Goal: Task Accomplishment & Management: Manage account settings

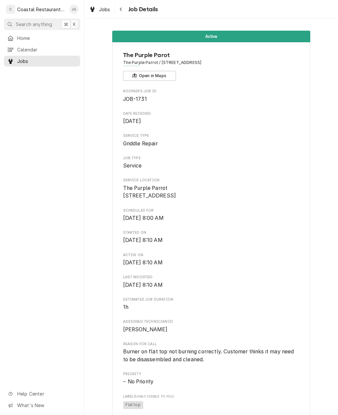
scroll to position [338, 0]
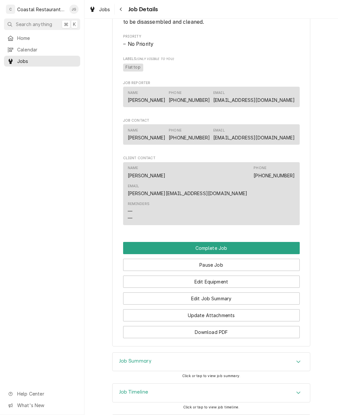
click at [233, 276] on button "Edit Equipment" at bounding box center [211, 282] width 176 height 12
click at [230, 293] on button "Edit Job Summary" at bounding box center [211, 299] width 176 height 12
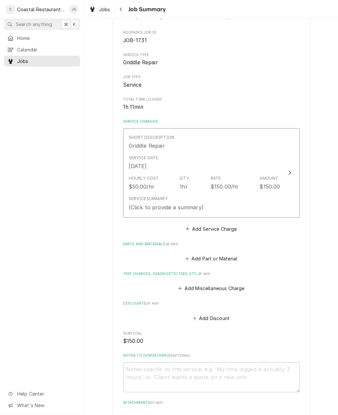
scroll to position [63, 0]
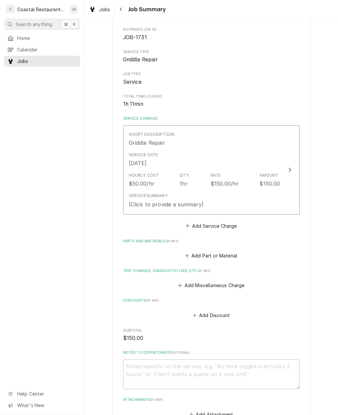
click at [183, 281] on button "Add Miscellaneous Charge" at bounding box center [211, 285] width 69 height 9
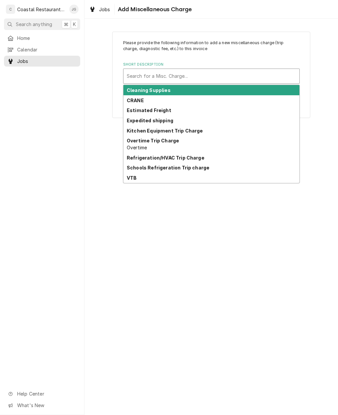
click at [204, 129] on div "Kitchen Equipment Trip Charge" at bounding box center [211, 131] width 176 height 10
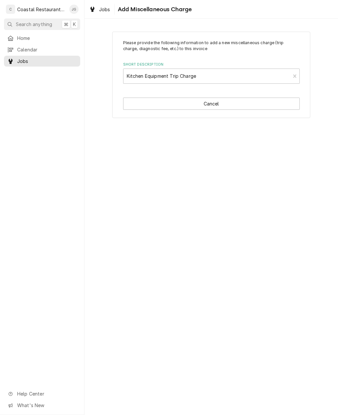
type textarea "x"
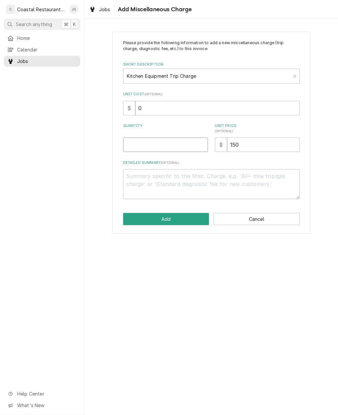
click at [172, 142] on input "Quantity" at bounding box center [165, 145] width 85 height 15
type input "1"
click at [186, 218] on button "Add" at bounding box center [166, 219] width 86 height 12
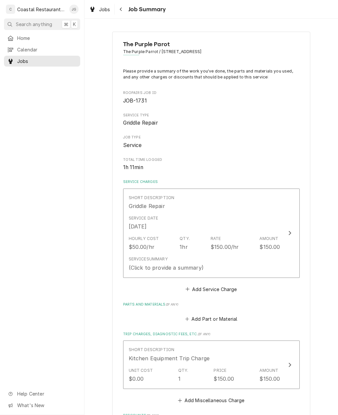
scroll to position [63, 0]
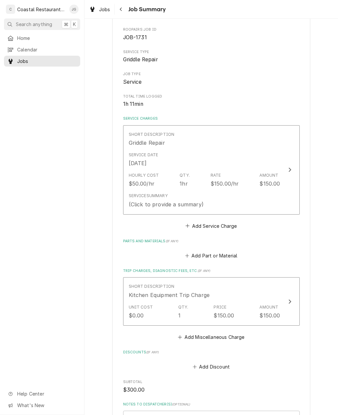
click at [225, 199] on div "Service Summary (Click to provide a summary)" at bounding box center [204, 200] width 151 height 20
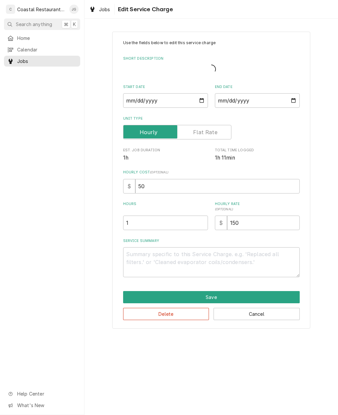
type textarea "x"
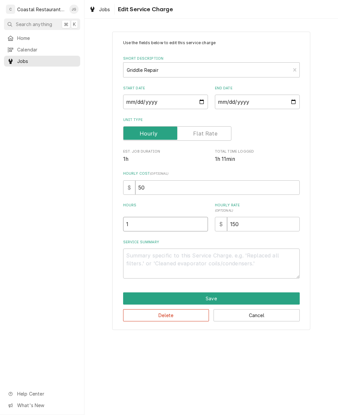
click at [154, 224] on input "1" at bounding box center [165, 224] width 85 height 15
type textarea "x"
type input "2"
type textarea "x"
type input "2"
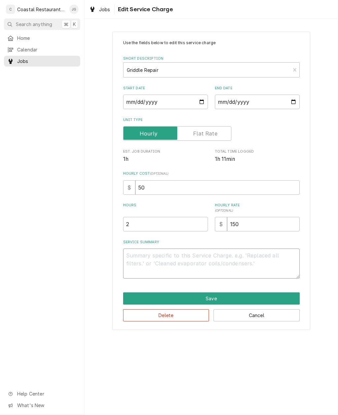
click at [161, 259] on textarea "Service Summary" at bounding box center [211, 264] width 176 height 30
type textarea "x"
type textarea "Ar"
type textarea "x"
type textarea "Arri"
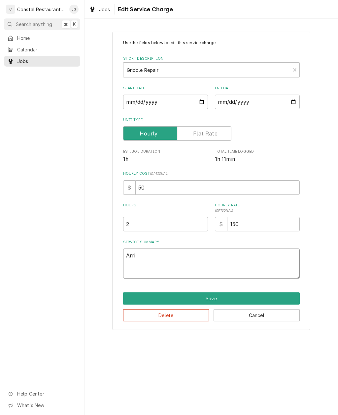
type textarea "x"
type textarea "Arrive"
type textarea "x"
type textarea "Arrived"
type textarea "x"
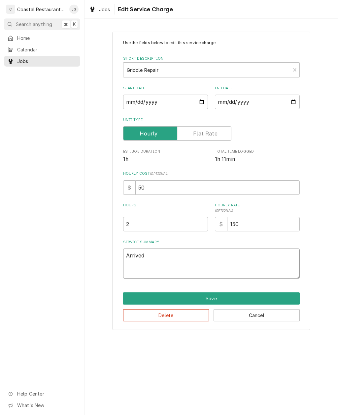
type textarea "Arrived on site"
type textarea "x"
type textarea "Arrived on site found"
type textarea "x"
type textarea "Arrived on site found the two"
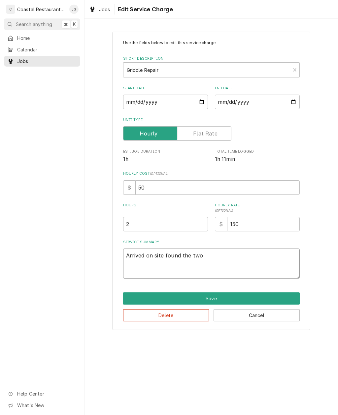
type textarea "x"
type textarea "Arrived on site found the two middle"
type textarea "x"
type textarea "Arrived on site found the two middle burn"
type textarea "x"
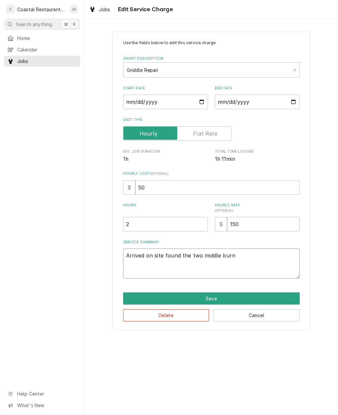
type textarea "Arrived on site found the two metal burners"
type textarea "x"
type textarea "Arrived on site found the two metal burners, not light"
type textarea "x"
type textarea "Arrived on site found the two metal burners, not lighting"
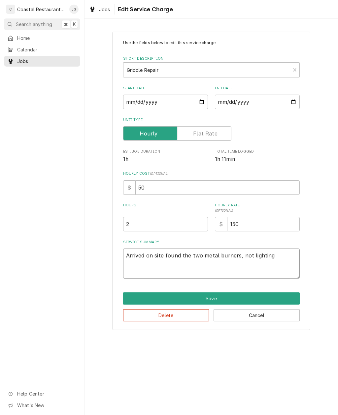
type textarea "x"
type textarea "Arrived on site found the two middle burners, not lighting"
type textarea "x"
type textarea "Arrived on site found the two middle burners, not lighting went ahead"
type textarea "x"
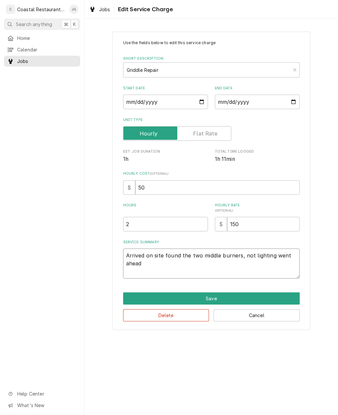
type textarea "Arrived on site found the two middle burners, not lighting went ahead and"
type textarea "x"
type textarea "Arrived on site found the two middle burners, not lighting, went ahead and pull…"
type textarea "x"
type textarea "Arrived on site found the two middle burners, not lighting went ahead and pulle…"
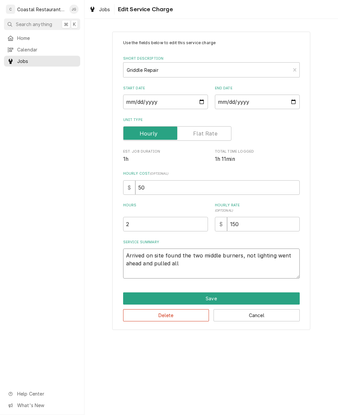
type textarea "x"
type textarea "Arrived on site found the two middle burners, not lighting went ahead and pulle…"
type textarea "x"
type textarea "Arrived on site found the two middle burners, not lighting, went ahead and pull…"
type textarea "x"
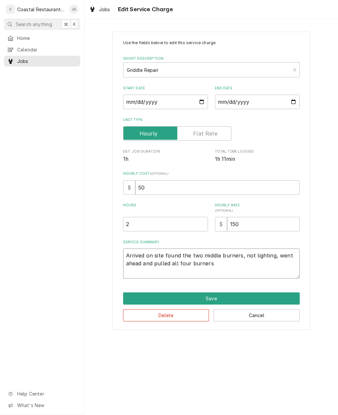
type textarea "Arrived on site found the two middle burners, not lighting, went ahead and pull…"
type textarea "x"
type textarea "Arrived on site found the two middle burners, not lighting went ahead and pulle…"
type textarea "x"
type textarea "Arrived on site found the two middle burners, not lighting went ahead and pulle…"
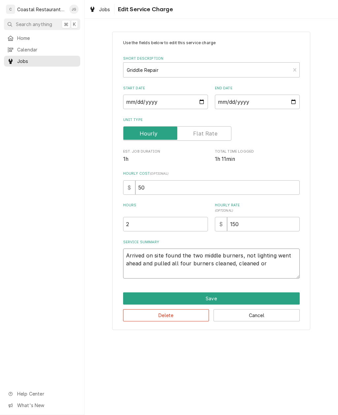
type textarea "x"
type textarea "Arrived on site found the two middle burners, not lighting, went ahead and pull…"
type textarea "x"
type textarea "Arrived on site found the two middle burners, not lighting went ahead and pulle…"
type textarea "x"
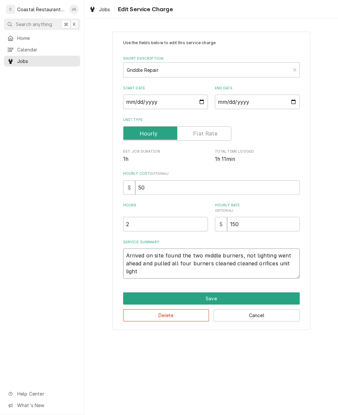
type textarea "Arrived on site found the two middle burners, not lighting went ahead and pulle…"
type textarea "x"
type textarea "Arrived on site found the two middle burners, not lighting went ahead and pulle…"
type textarea "x"
type textarea "Arrived on site found the two middle burners, not lighting went ahead and pulle…"
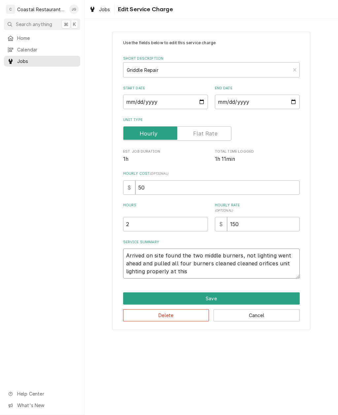
type textarea "x"
type textarea "Arrived on site found the two middle burners, not lighting went ahead and pulle…"
type textarea "x"
type textarea "Arrived on site found the two"
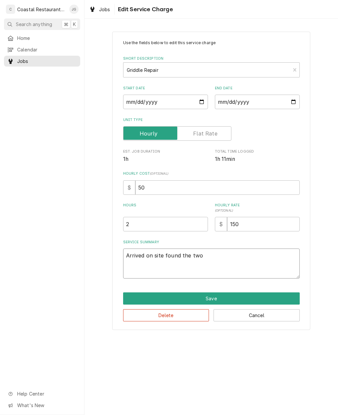
type textarea "x"
type textarea "Arrived on site found the two middle burners, not lighting went ahead and pulle…"
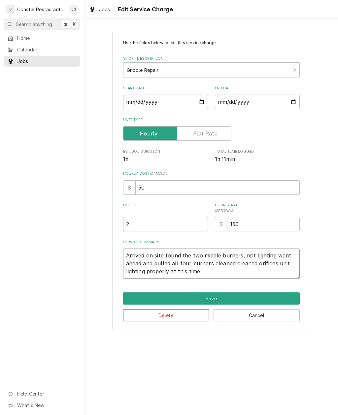
type textarea "x"
type textarea "Arrived on site found the two middle burners, not lighting went ahead and pulle…"
type textarea "x"
type textarea "Arrived on site found the two middle burners, not lighting went ahead and pulle…"
type textarea "x"
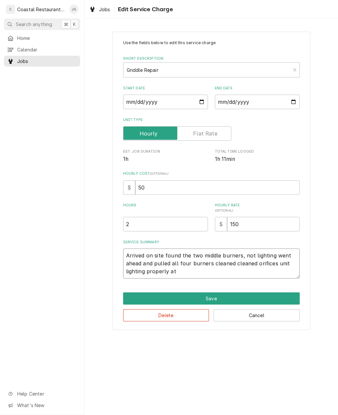
type textarea "Arrived on site found the two middle burners, not lighting went ahead and pulle…"
type textarea "x"
type textarea "Arrived on site found the two middle burners, not lighting went ahead and pulle…"
type textarea "x"
type textarea "Arrived on site found the two middle burners, not lighting went ahead and pulle…"
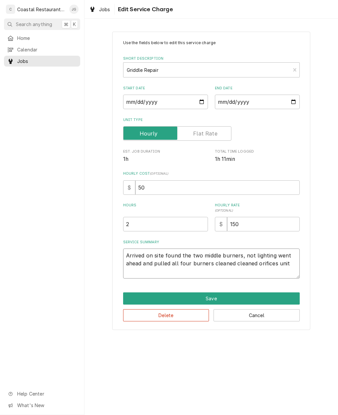
type textarea "x"
type textarea "Arrived on site found the two middle burners, not lighting went ahead and pulle…"
type textarea "x"
type textarea "Arrived on site found the two middle burners, not lighting went ahead and pulle…"
type textarea "x"
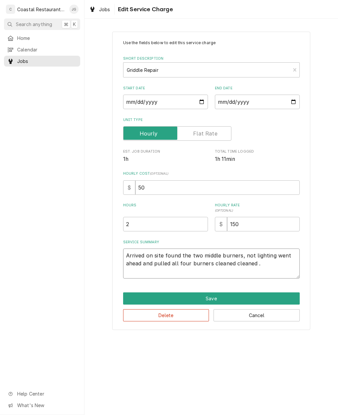
type textarea "Arrived on site found the two middle burners, not lighting went ahead and pulle…"
type textarea "x"
type textarea "Arrived on site found the two middle burners, not lighting went ahead and pulle…"
type textarea "x"
type textarea "Arrived on site found the two middle burners, not lighting went ahead and pulle…"
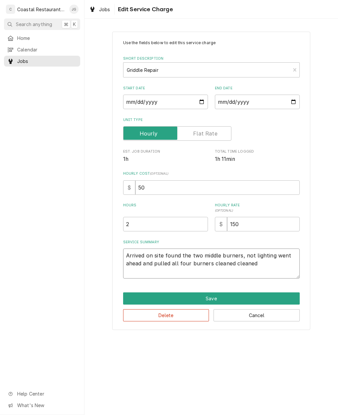
type textarea "x"
type textarea "Arrived on site found the two middle burners, not lighting went ahead and pulle…"
type textarea "x"
type textarea "Arrived on site found the two middle burners, not lighting went ahead and pulle…"
type textarea "x"
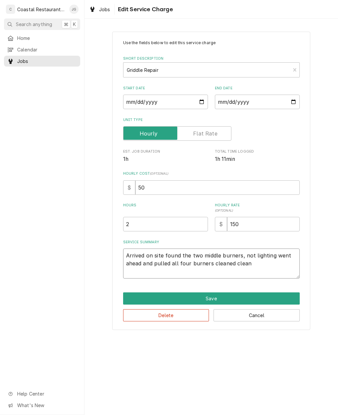
type textarea "Arrived on site found the two middle burners, not lighting went ahead and pulle…"
type textarea "x"
type textarea "Arrived on site found the two middle burners, not lighting went ahead and pulle…"
type textarea "x"
type textarea "Arrived on site found the two middle burners, not lighting went ahead and pulle…"
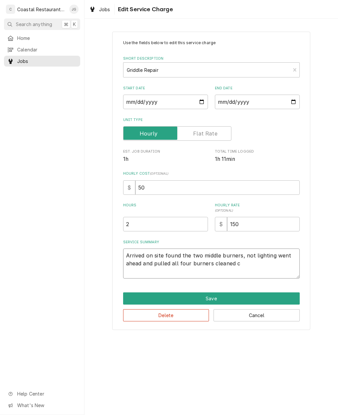
type textarea "x"
type textarea "Arrived on site found the two middle burners, not lighting went ahead and pulle…"
click at [187, 264] on textarea "Arrived on site found the two middle burners, not lighting went ahead and pulle…" at bounding box center [211, 264] width 176 height 30
type textarea "x"
type textarea "Arrived on site found the two middle burners, not lighting went ahead and pulle…"
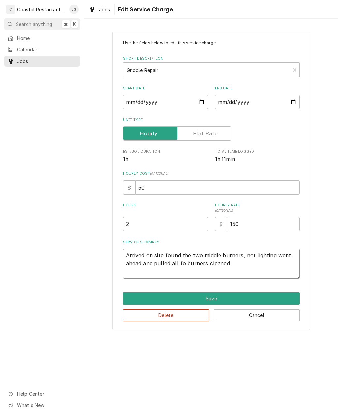
type textarea "x"
type textarea "Arrived on site found the two middle burners, not lighting went ahead and pulle…"
type textarea "x"
type textarea "Arrived on site found the two middle burners, not lighting went ahead and pulle…"
type textarea "x"
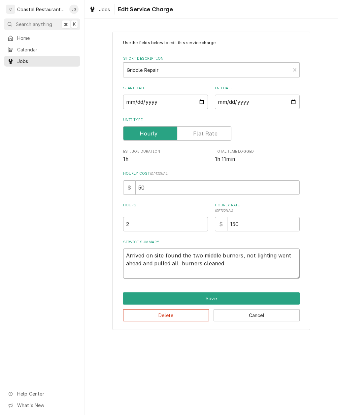
type textarea "Arrived on site found the two middle burners, not lighting went ahead and pulle…"
click at [199, 251] on textarea "Arrived on site found the two middle burners, not lighting went ahead and pulle…" at bounding box center [211, 264] width 176 height 30
click at [241, 266] on textarea "Arrived on site found the two middle burners, not lighting went ahead and pulle…" at bounding box center [211, 264] width 176 height 30
type textarea "x"
type textarea "Arrived on site found the two middle burners, not lighting went ahead and pulle…"
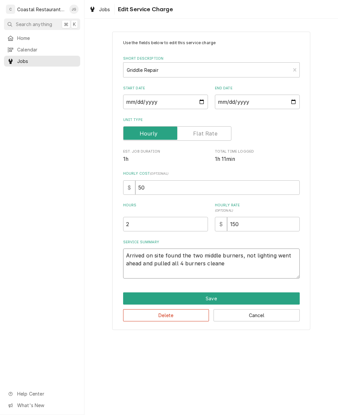
type textarea "x"
type textarea "Arrived on site found the two middle burners, not lighting went ahead and pulle…"
type textarea "x"
type textarea "Arrived on site found the two middle burners, not lighting went ahead and pulle…"
type textarea "x"
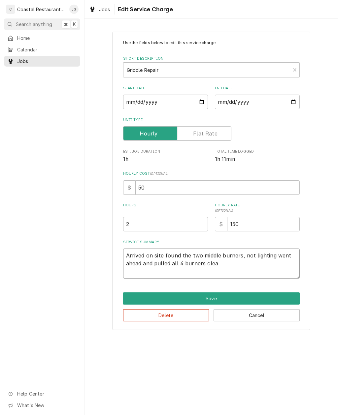
type textarea "Arrived on site found the two middle burners, not lighting went ahead and pulle…"
type textarea "x"
type textarea "Arrived on site found the two middle burners, not lighting went ahead and pulle…"
type textarea "x"
type textarea "Arrived on site found the two middle burners, not lighting went ahead and pulle…"
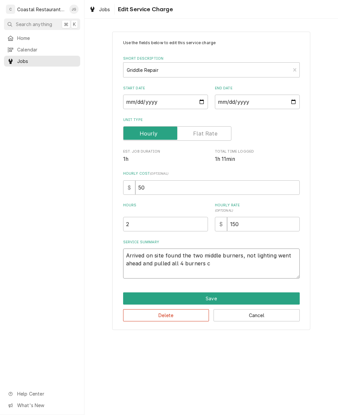
type textarea "x"
type textarea "Arrived on site found the two middle burners, not lighting went ahead and pulle…"
type textarea "x"
type textarea "Arrived on site found the two middle burners, not lighting went ahead and pulle…"
type textarea "x"
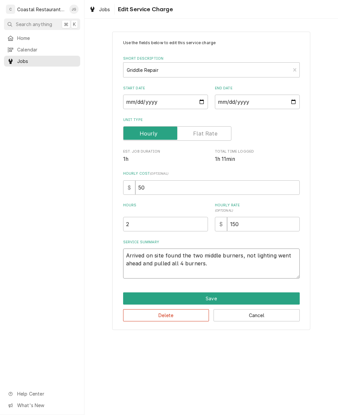
type textarea "Arrived on site found the two middle burners, not lighting went ahead and pulle…"
type textarea "x"
type textarea "Arrived on site found the two middle burners, not lighting went ahead and pulle…"
type textarea "x"
type textarea "Arrived on site found the two middle burners, not lighting went ahead and pulle…"
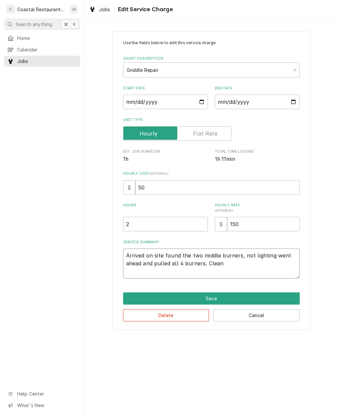
type textarea "x"
type textarea "Arrived on site found the two middle burners, not lighting went ahead and pulle…"
type textarea "x"
type textarea "Arrived on site found the two middle burners, not lighting went ahead and pulle…"
type textarea "x"
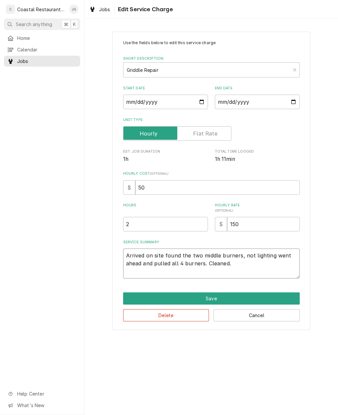
type textarea "Arrived on site found the two middle burners, not lighting went ahead and pulle…"
type textarea "x"
type textarea "Arrived on site found the two middle burners, not lighting went ahead and pulle…"
type textarea "x"
type textarea "Arrived on site found the two middle burners, not lighting went ahead and pulle…"
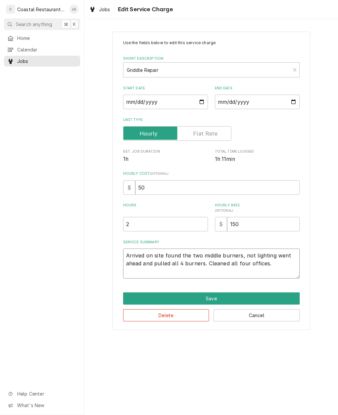
type textarea "x"
type textarea "Arrived on site found the two middle burners, not lighting went ahead and pulle…"
type textarea "x"
type textarea "Arrived on site found the two middle burners, not lighting went ahead and pulle…"
type textarea "x"
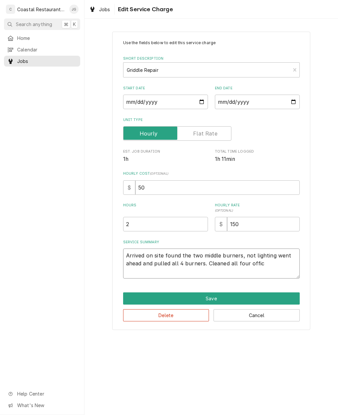
type textarea "Arrived on site found the two middle burners, not lighting went ahead and pulle…"
type textarea "x"
type textarea "Arrived on site found the two middle burners, not lighting went ahead and pulle…"
type textarea "x"
type textarea "Arrived on site found the two middle burners, not lighting went ahead and pulle…"
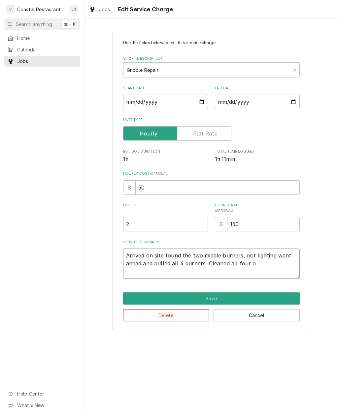
type textarea "x"
type textarea "Arrived on site found the two middle burners, not lighting went ahead and pulle…"
type textarea "x"
type textarea "Arrived on site found the two middle burners, not lighting went ahead and pulle…"
type textarea "x"
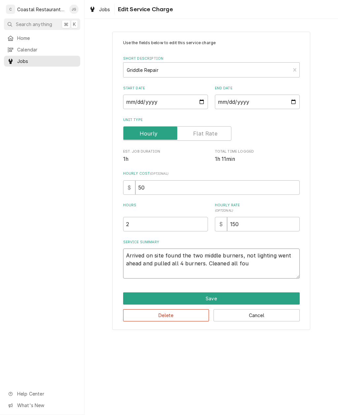
type textarea "Arrived on site found the two middle burners, not lighting went ahead and pulle…"
type textarea "x"
type textarea "Arrived on site found the two middle burners, not lighting went ahead and pulle…"
type textarea "x"
type textarea "Arrived on site found the two middle burners, not lighting went ahead and pulle…"
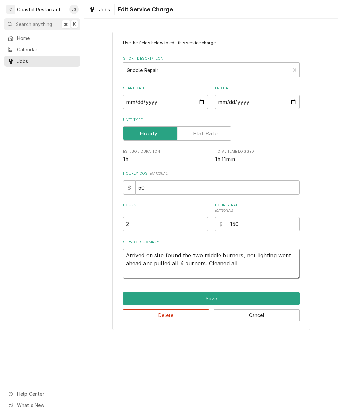
type textarea "x"
type textarea "Arrived on site found the two middle burners, not lighting went ahead and pulle…"
type textarea "x"
type textarea "Arrived on site found the two middle burners, not lighting went ahead and pulle…"
type textarea "x"
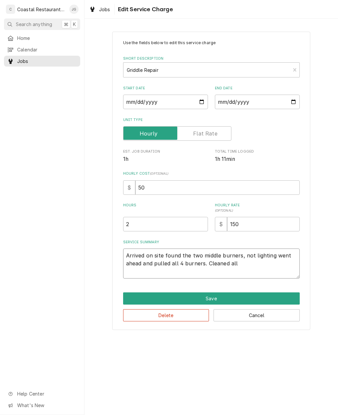
type textarea "Arrived on site found the two middle burners, not lighting went ahead and pulle…"
type textarea "x"
type textarea "Arrived on site found the two middle burners, not lighting went ahead and pulle…"
type textarea "x"
type textarea "Arrived on site found the two middle burners, not lighting went ahead and pulle…"
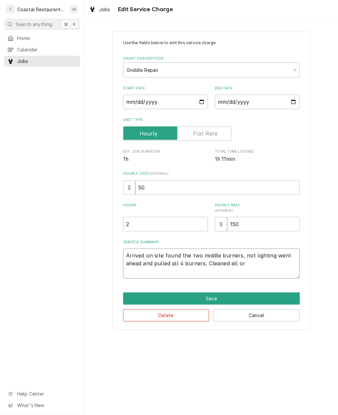
type textarea "x"
type textarea "Arrived on site found the two middle burners, not lighting went ahead and pulle…"
type textarea "x"
type textarea "Arrived on site found the two middle burners, not lighting went ahead and pulle…"
type textarea "x"
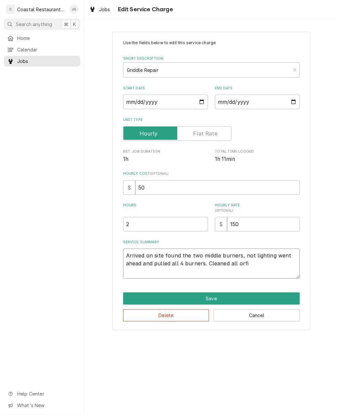
type textarea "Arrived on site found the two middle burners, not lighting went ahead and pulle…"
type textarea "x"
type textarea "Arrived on site found the two middle burners, not lighting went ahead and pulle…"
type textarea "x"
type textarea "Arrived on site found the two middle burners, not lighting went ahead and pulle…"
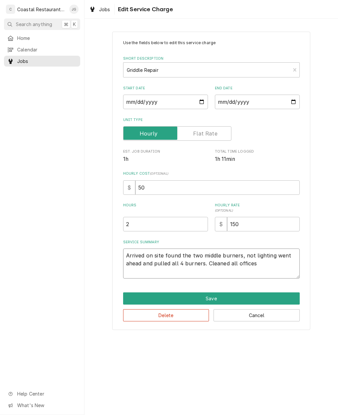
type textarea "x"
type textarea "Arrived on site found the two middle burners, not lighting went ahead and pulle…"
type textarea "x"
type textarea "Arrived on site found the two middle burners, not lighting went ahead and pulle…"
type textarea "x"
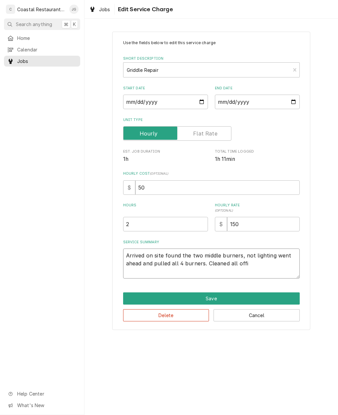
type textarea "Arrived on site found the two middle burners, not lighting went ahead and pulle…"
type textarea "x"
type textarea "Arrived on site found the two middle burners, not lighting went ahead and pulle…"
type textarea "x"
type textarea "Arrived on site found the two middle burners, not lighting went ahead and pulle…"
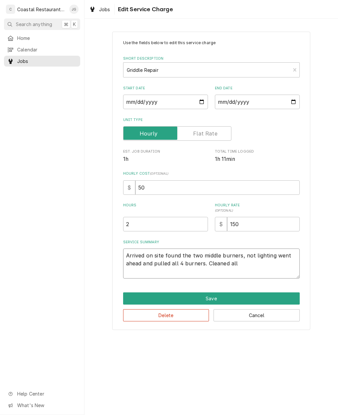
type textarea "x"
type textarea "Arrived on site found the two middle burners, not lighting went ahead and pulle…"
type textarea "x"
type textarea "Arrived on site found the two middle burners, not lighting went ahead and pulle…"
type textarea "x"
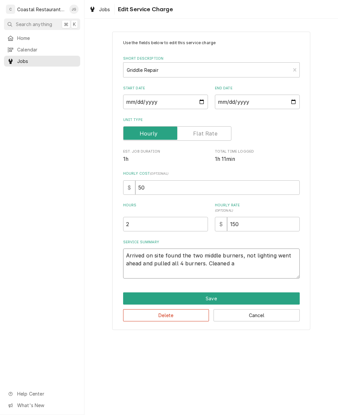
type textarea "Arrived on site found the two middle burners, not lighting went ahead and pulle…"
type textarea "x"
type textarea "Arrived on site found the two middle burners, not lighting went ahead and pulle…"
type textarea "x"
type textarea "Arrived on site found the two middle burners, not lighting went ahead and pulle…"
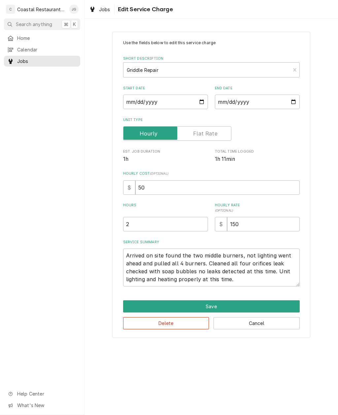
click at [314, 247] on div "Use the fields below to edit this service charge Short Description Griddle Repa…" at bounding box center [210, 185] width 253 height 318
click at [232, 300] on button "Save" at bounding box center [211, 306] width 176 height 12
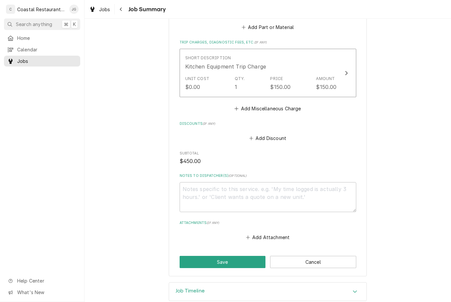
scroll to position [323, 0]
click at [230, 257] on button "Save" at bounding box center [222, 263] width 86 height 12
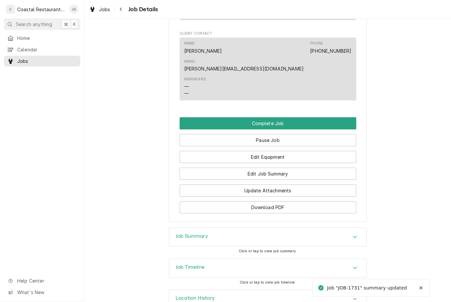
scroll to position [542, 0]
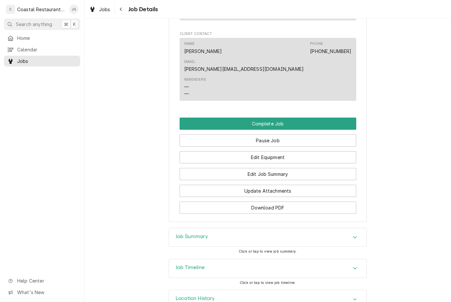
click at [298, 118] on button "Complete Job" at bounding box center [267, 124] width 176 height 12
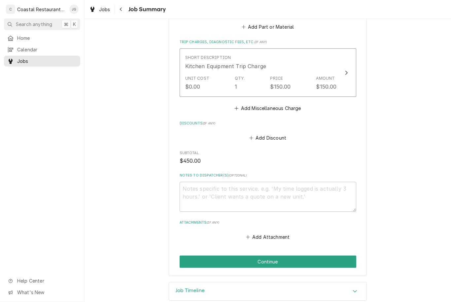
scroll to position [323, 0]
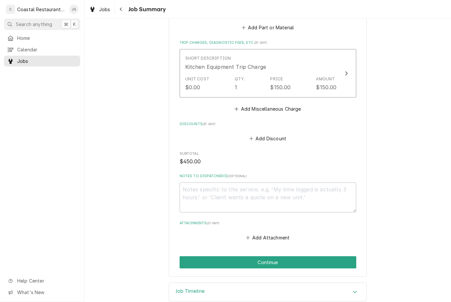
click at [317, 257] on button "Continue" at bounding box center [267, 263] width 176 height 12
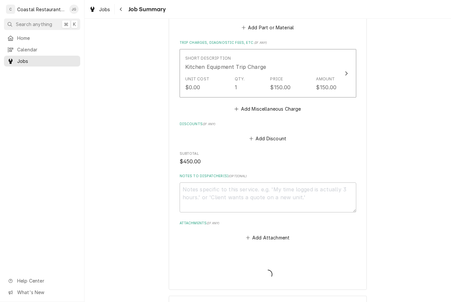
type textarea "x"
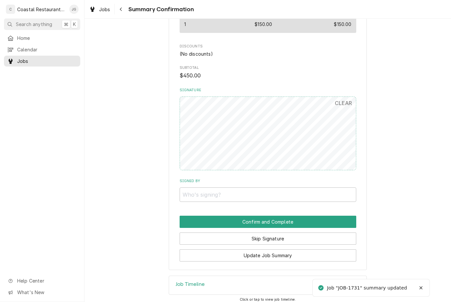
scroll to position [331, 0]
click at [272, 189] on input "Signed By" at bounding box center [267, 195] width 176 height 15
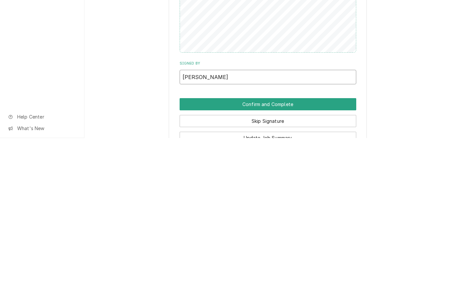
scroll to position [289, 0]
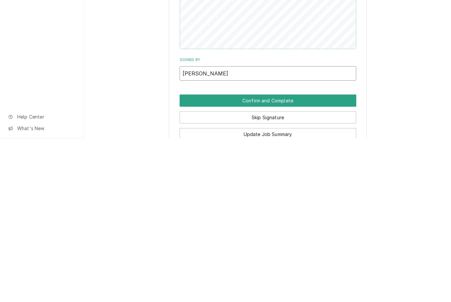
type input "Ken"
click at [287, 259] on button "Confirm and Complete" at bounding box center [267, 265] width 176 height 12
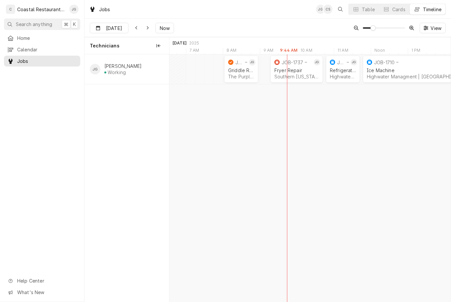
scroll to position [0, 5695]
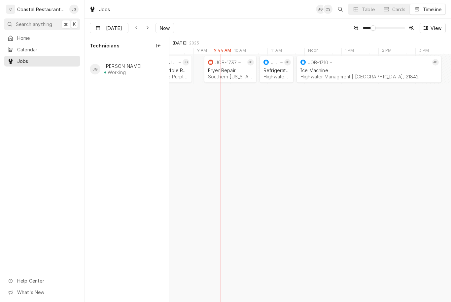
click at [231, 75] on div "Southern Delaware Brewing Company | Ocean View, 19970" at bounding box center [230, 77] width 45 height 6
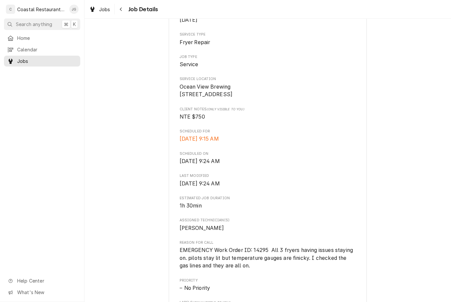
scroll to position [108, 0]
